Goal: Check status: Check status

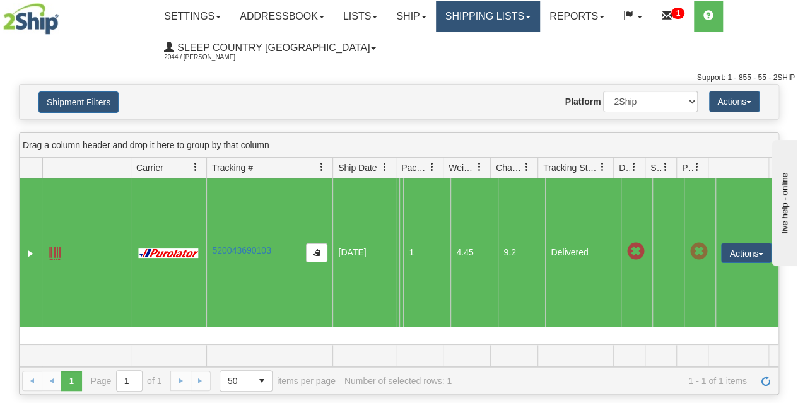
click at [482, 22] on link "Shipping lists" at bounding box center [488, 17] width 104 height 32
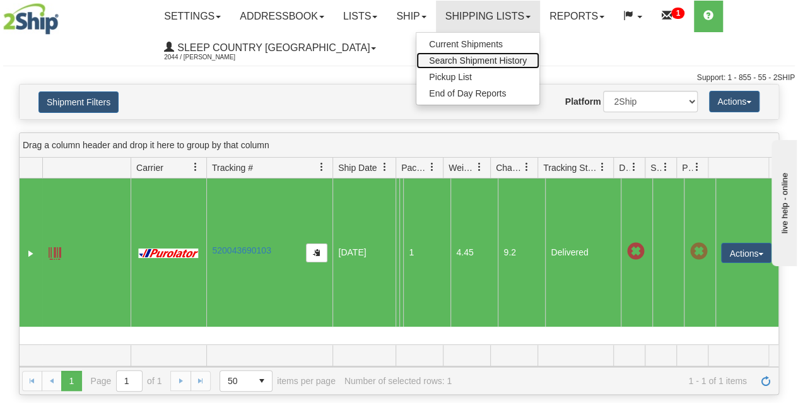
click at [486, 60] on span "Search Shipment History" at bounding box center [478, 61] width 98 height 10
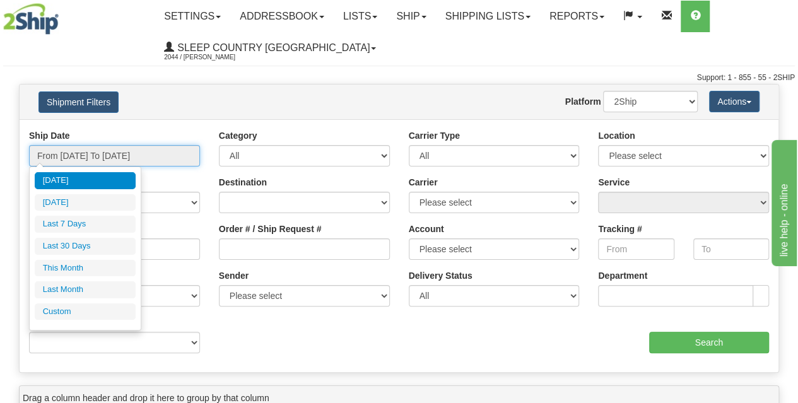
click at [111, 153] on input "From [DATE] To [DATE]" at bounding box center [114, 155] width 171 height 21
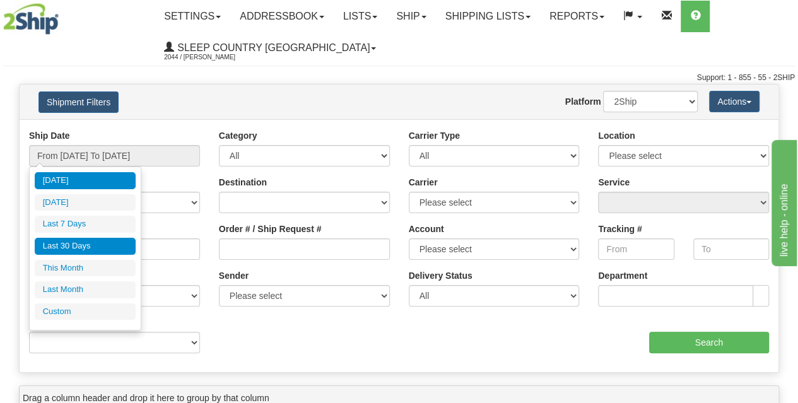
click at [74, 248] on li "Last 30 Days" at bounding box center [85, 246] width 101 height 17
type input "From [DATE] To [DATE]"
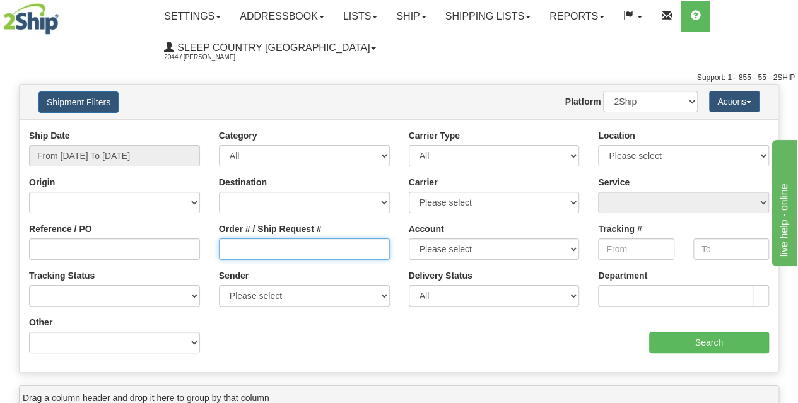
click at [304, 257] on input "Order # / Ship Request #" at bounding box center [304, 249] width 171 height 21
paste input "9002I098237"
type input "9002I098237"
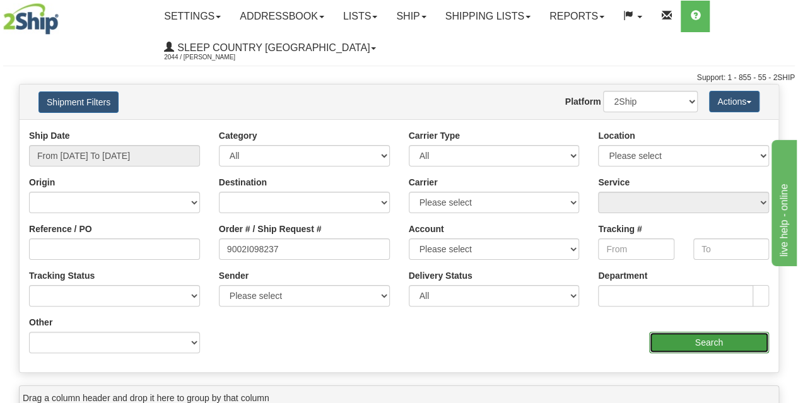
click at [692, 341] on input "Search" at bounding box center [709, 342] width 121 height 21
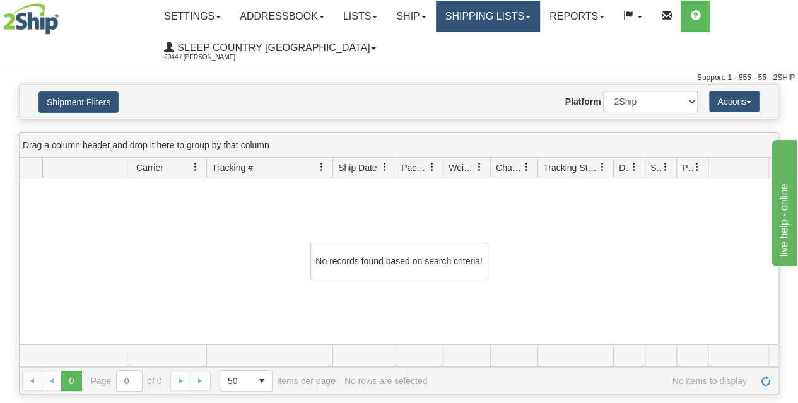
click at [492, 22] on link "Shipping lists" at bounding box center [488, 17] width 104 height 32
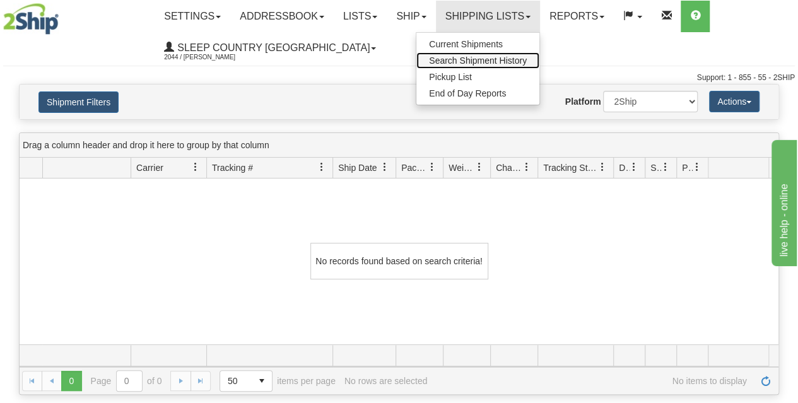
click at [487, 62] on span "Search Shipment History" at bounding box center [478, 61] width 98 height 10
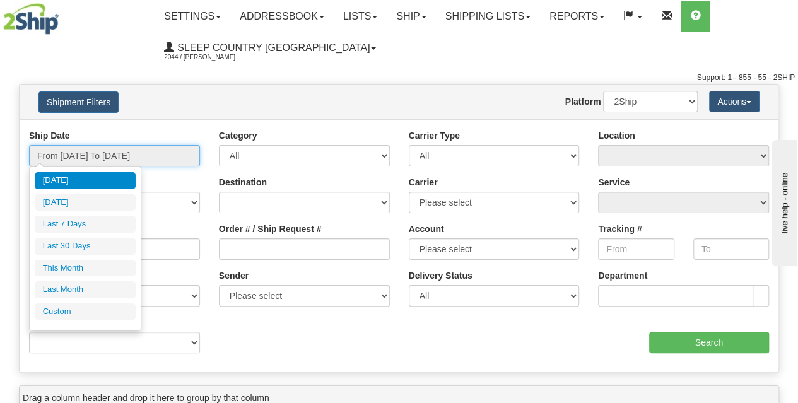
click at [129, 164] on input "From [DATE] To [DATE]" at bounding box center [114, 155] width 171 height 21
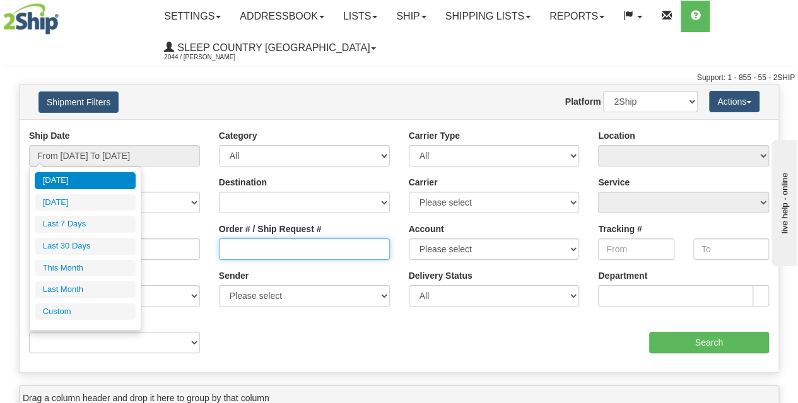
click at [288, 259] on input "Order # / Ship Request #" at bounding box center [304, 249] width 171 height 21
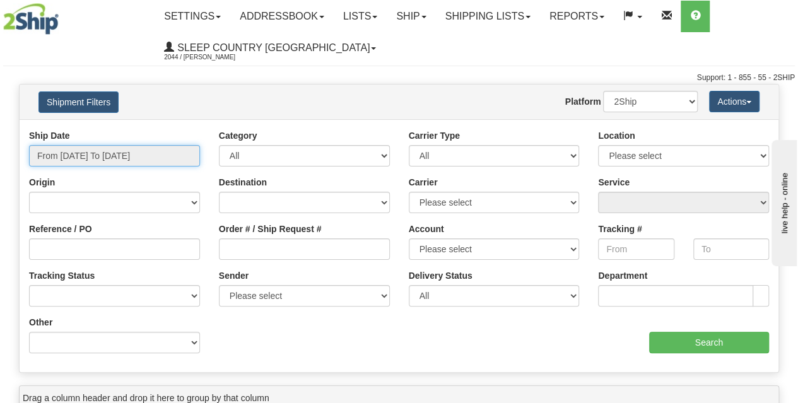
click at [108, 154] on input "From [DATE] To [DATE]" at bounding box center [114, 155] width 171 height 21
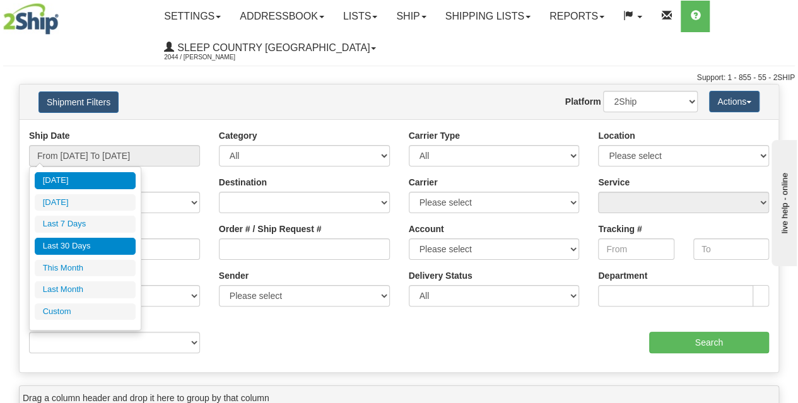
click at [91, 247] on li "Last 30 Days" at bounding box center [85, 246] width 101 height 17
type input "From [DATE] To [DATE]"
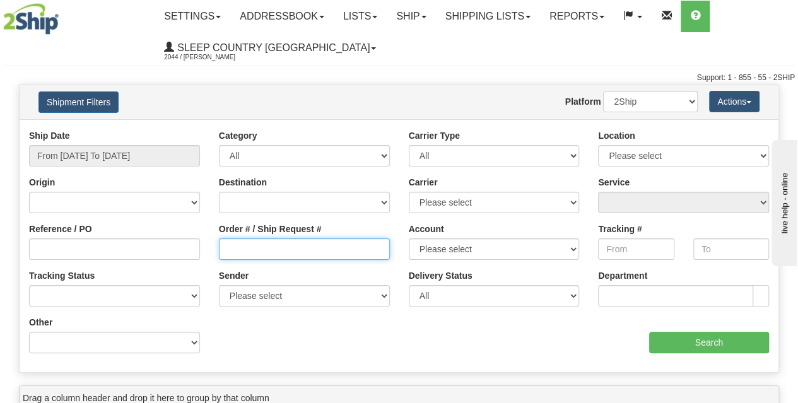
click at [254, 252] on input "Order # / Ship Request #" at bounding box center [304, 249] width 171 height 21
paste input "9002I098237"
type input "9002I098237"
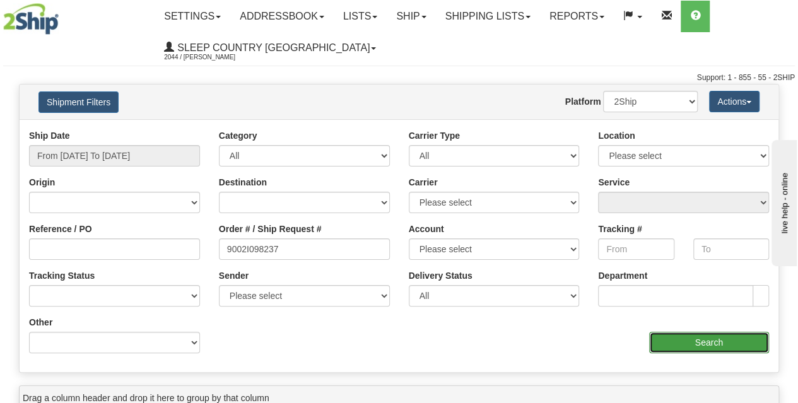
click at [730, 344] on input "Search" at bounding box center [709, 342] width 121 height 21
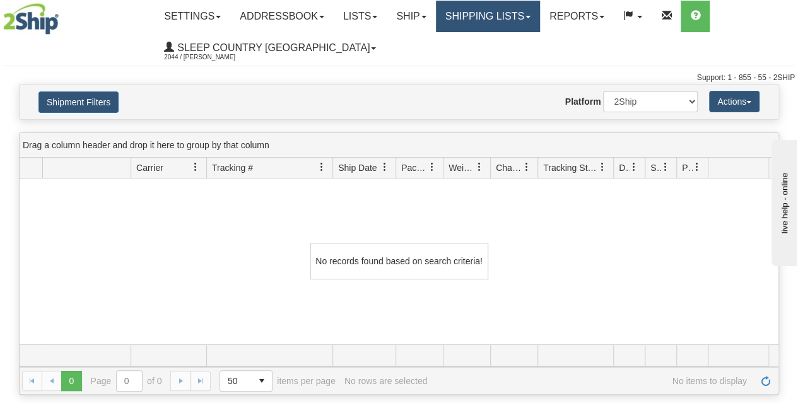
click at [489, 29] on link "Shipping lists" at bounding box center [488, 17] width 104 height 32
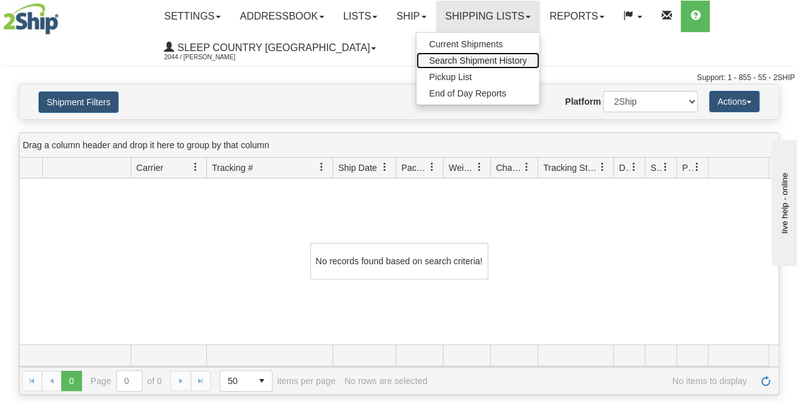
click at [487, 61] on span "Search Shipment History" at bounding box center [478, 61] width 98 height 10
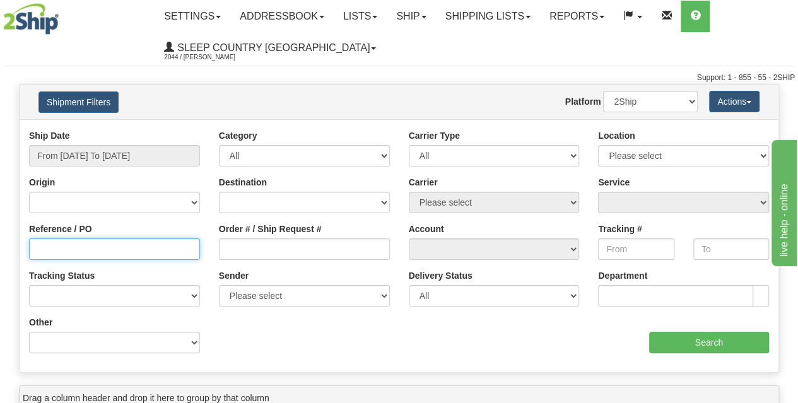
click at [127, 253] on input "Reference / PO" at bounding box center [114, 249] width 171 height 21
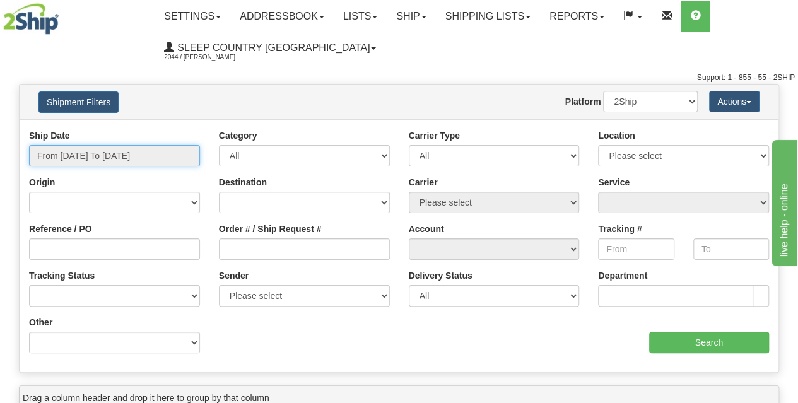
click at [120, 151] on input "From [DATE] To [DATE]" at bounding box center [114, 155] width 171 height 21
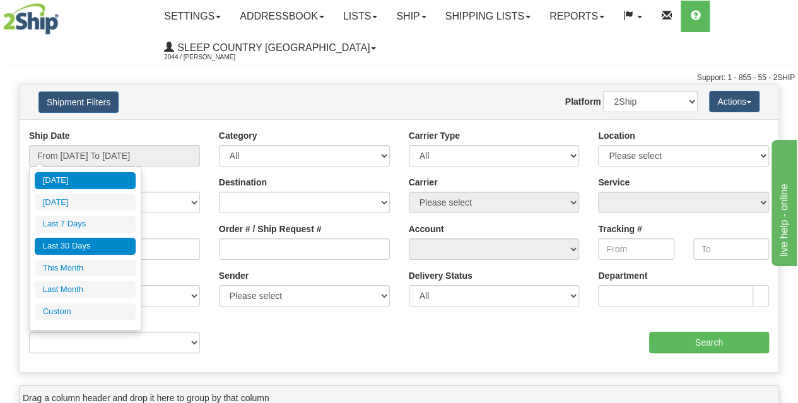
click at [90, 245] on li "Last 30 Days" at bounding box center [85, 246] width 101 height 17
type input "From [DATE] To [DATE]"
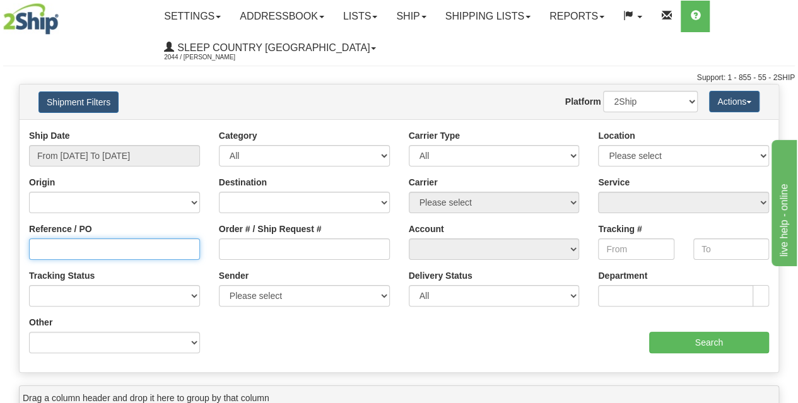
click at [88, 245] on input "Reference / PO" at bounding box center [114, 249] width 171 height 21
paste input "1027021"
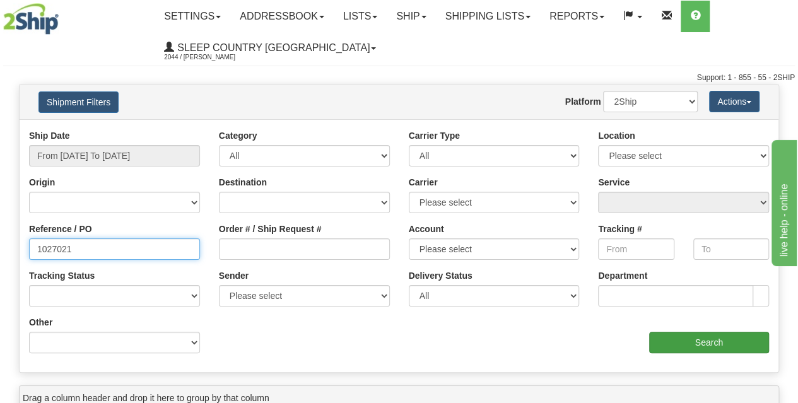
type input "1027021"
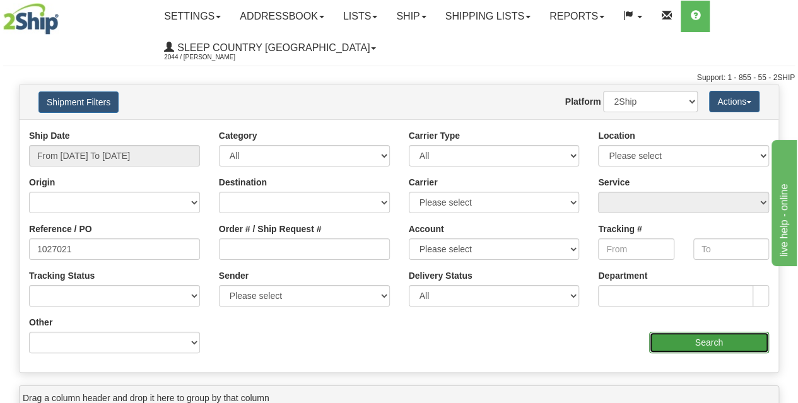
click at [687, 349] on input "Search" at bounding box center [709, 342] width 121 height 21
